Goal: Navigation & Orientation: Find specific page/section

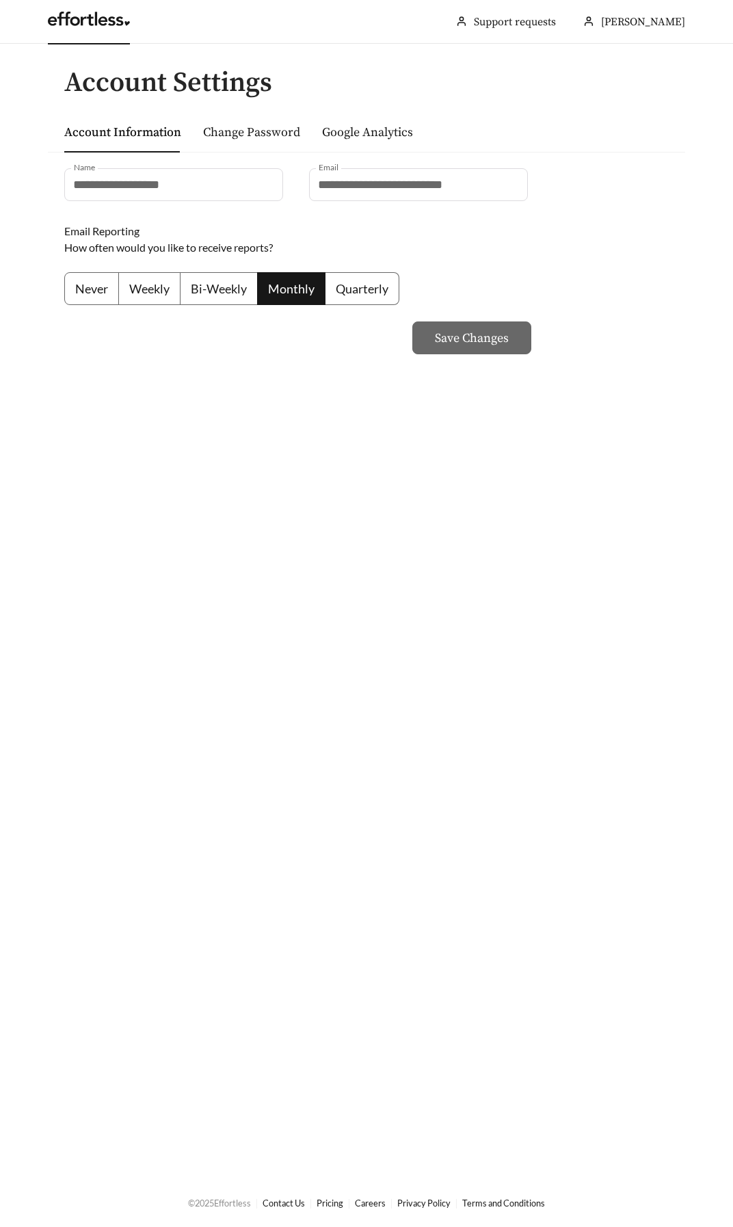
click at [76, 19] on link at bounding box center [89, 23] width 82 height 14
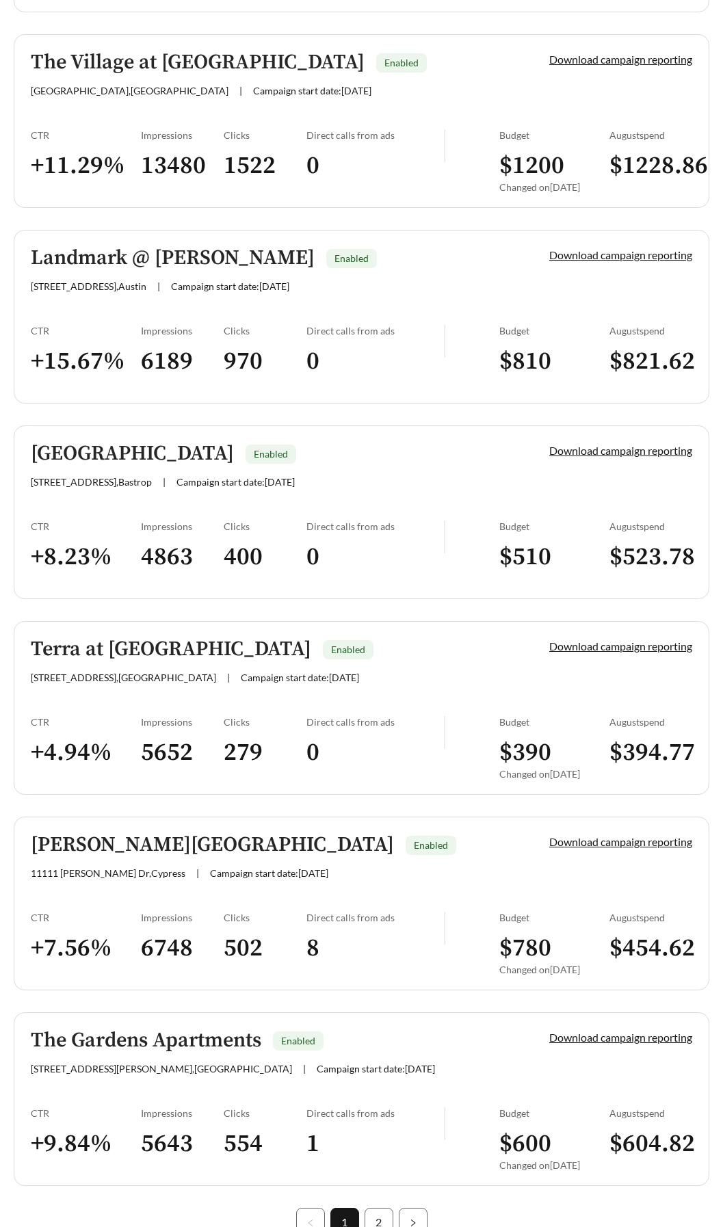
scroll to position [3321, 0]
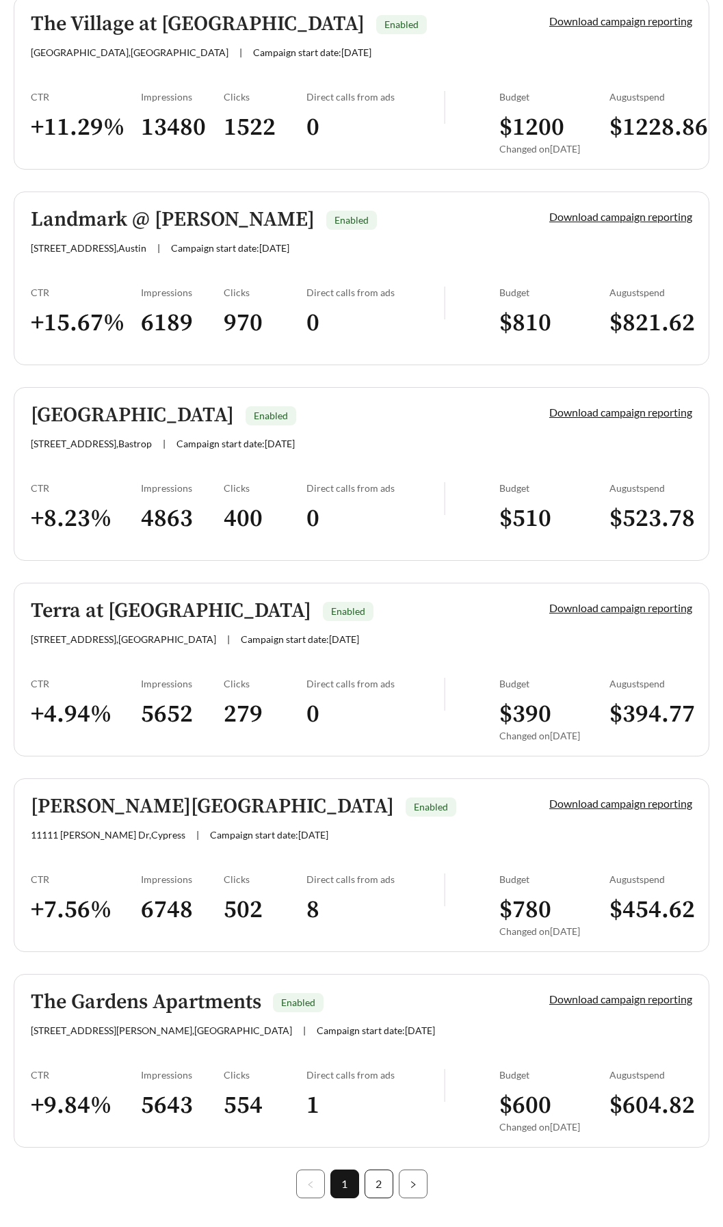
click at [370, 1170] on link "2" at bounding box center [378, 1183] width 27 height 27
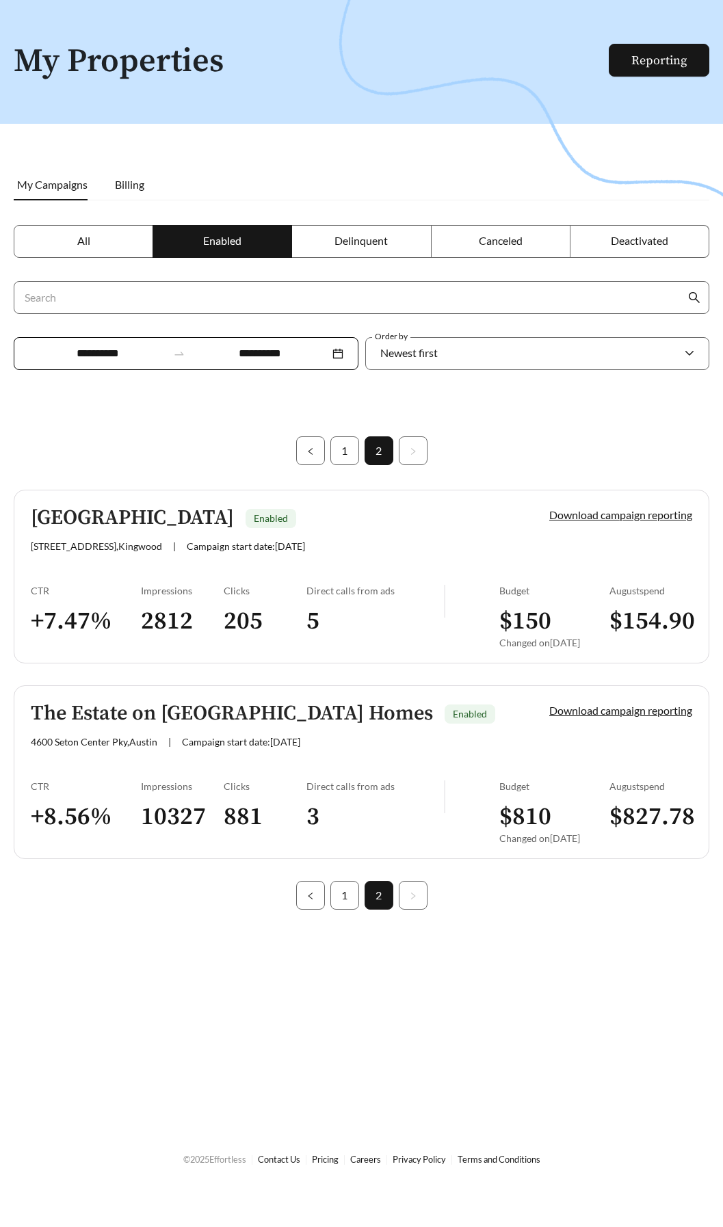
scroll to position [44, 0]
click at [78, 246] on span "All" at bounding box center [83, 240] width 13 height 13
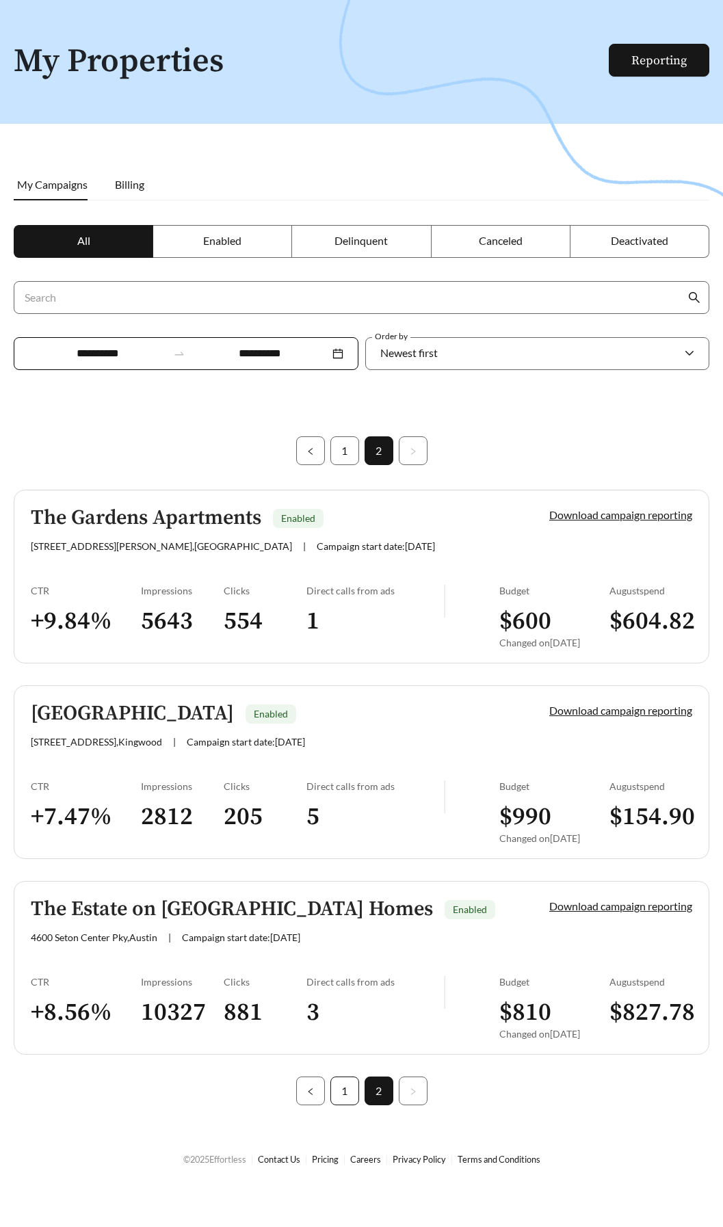
click at [348, 1094] on link "1" at bounding box center [344, 1090] width 27 height 27
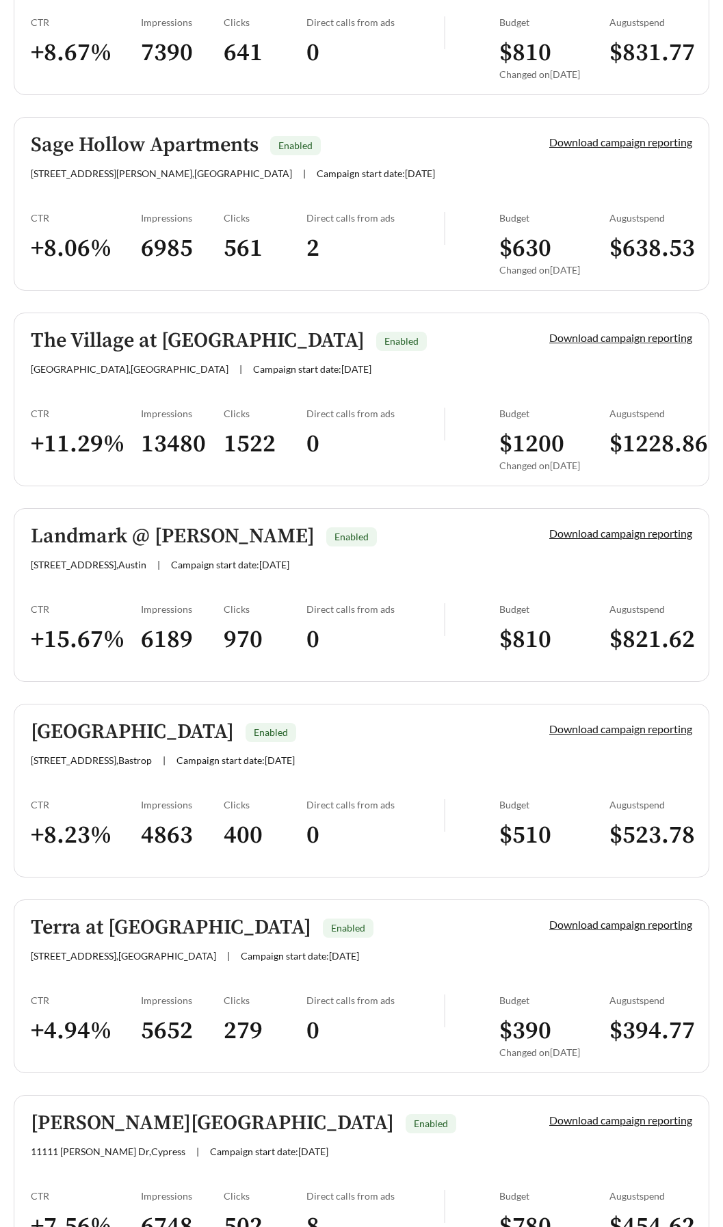
scroll to position [3321, 0]
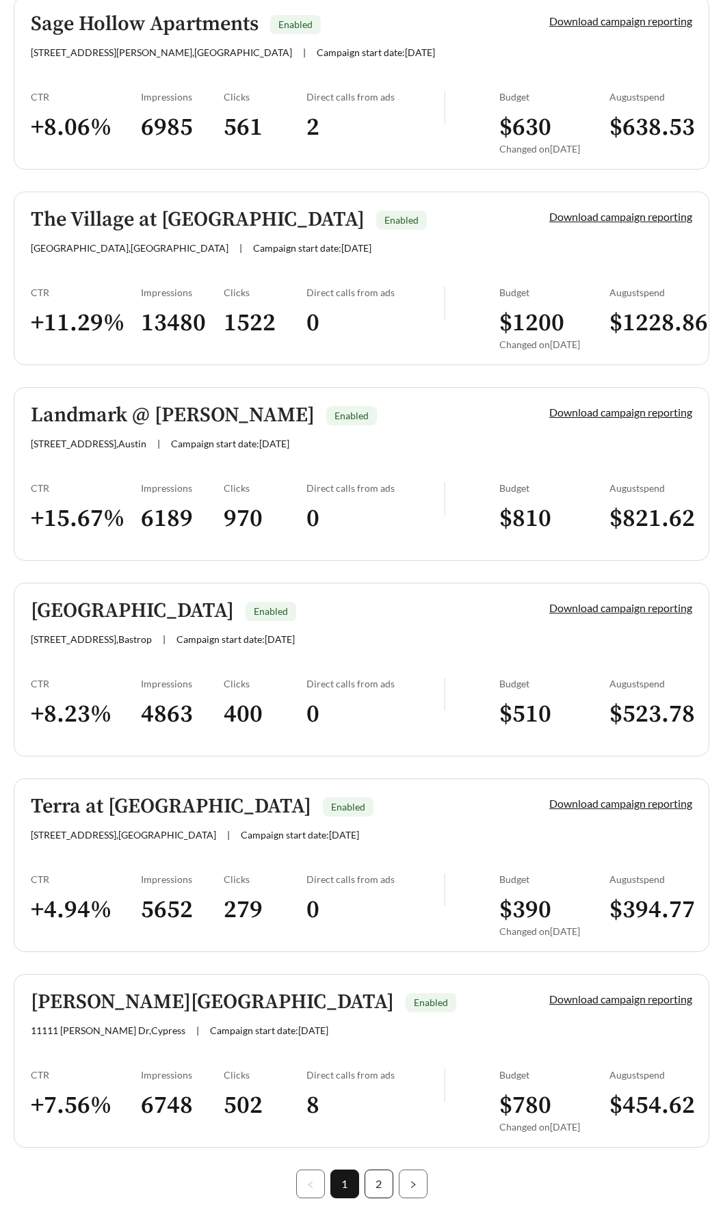
click at [381, 1170] on link "2" at bounding box center [378, 1183] width 27 height 27
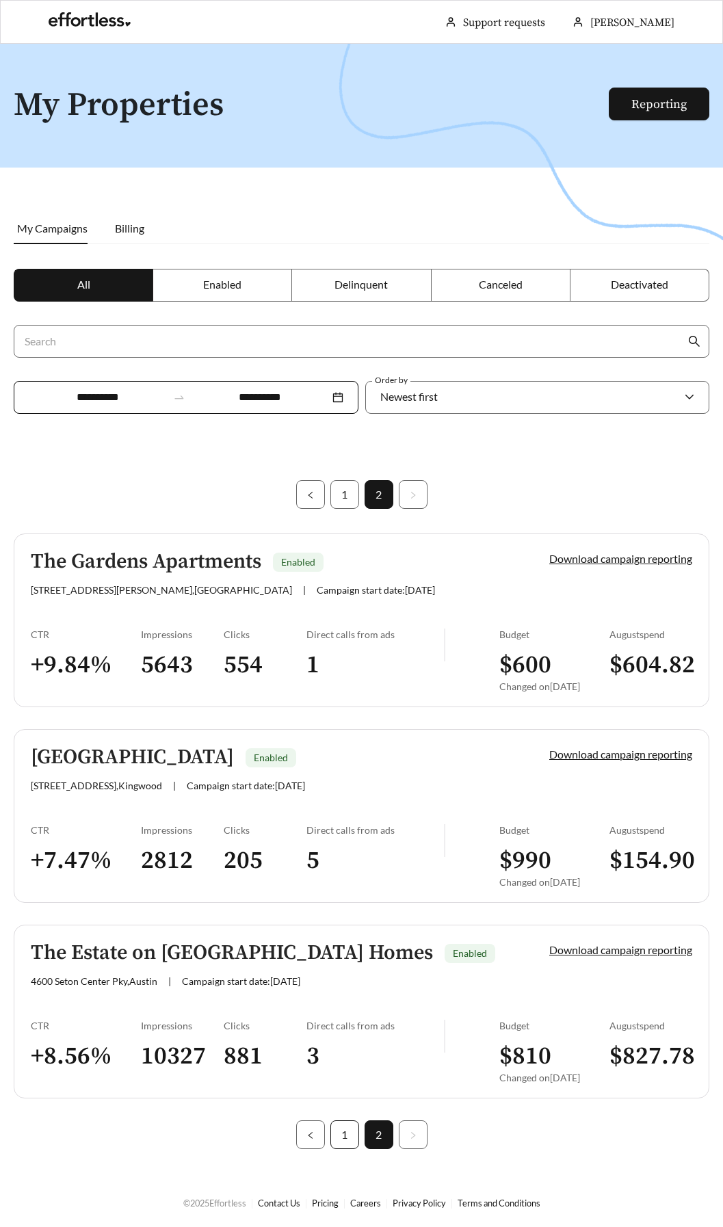
click at [337, 1138] on link "1" at bounding box center [344, 1134] width 27 height 27
